Goal: Check status: Check status

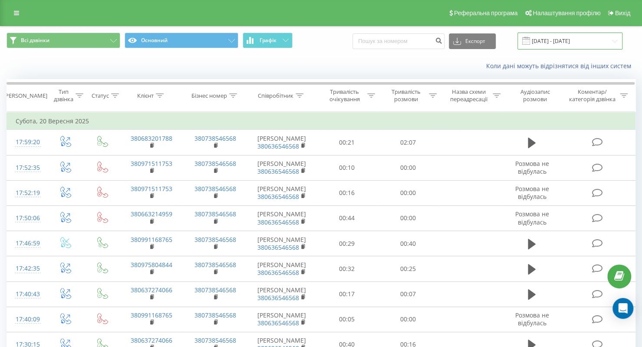
click at [557, 44] on input "[DATE] - [DATE]" at bounding box center [570, 41] width 105 height 17
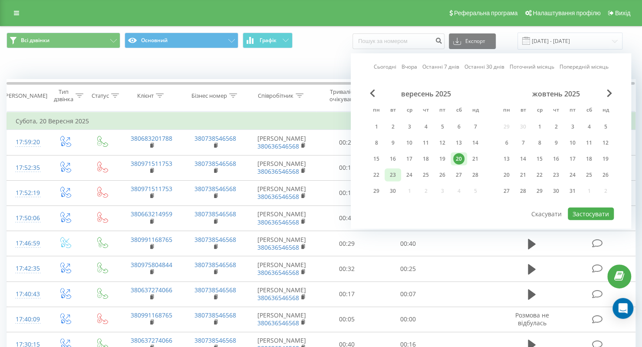
click at [395, 169] on div "23" at bounding box center [392, 174] width 11 height 11
click at [586, 214] on button "Застосувати" at bounding box center [591, 214] width 46 height 13
type input "23.09.2025 - 23.09.2025"
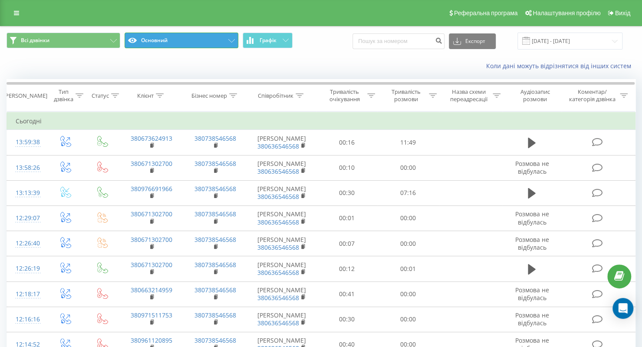
click at [170, 33] on button "Основний" at bounding box center [182, 41] width 114 height 16
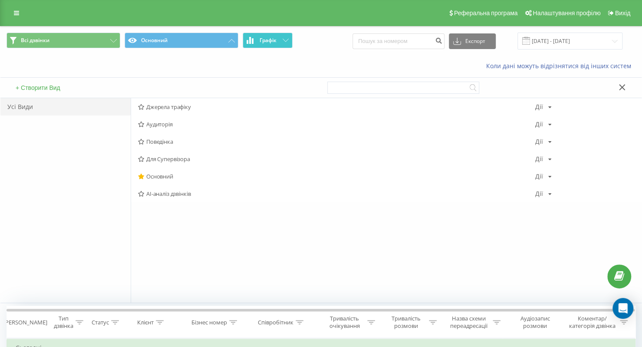
click at [272, 37] on span "Графік" at bounding box center [268, 40] width 17 height 6
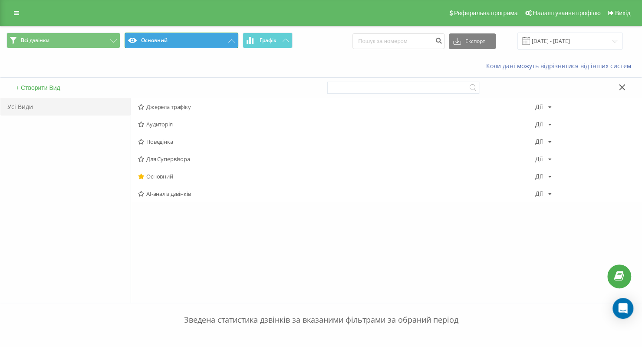
click at [212, 44] on button "Основний" at bounding box center [182, 41] width 114 height 16
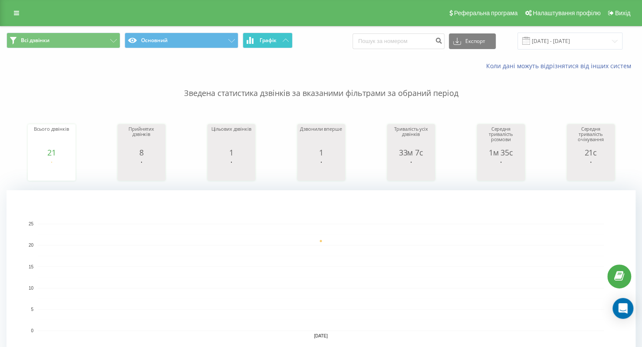
click at [264, 42] on span "Графік" at bounding box center [268, 40] width 17 height 6
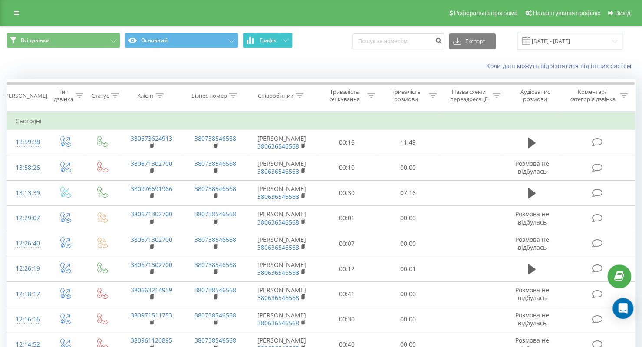
click at [264, 42] on span "Графік" at bounding box center [268, 40] width 17 height 6
